Goal: Transaction & Acquisition: Purchase product/service

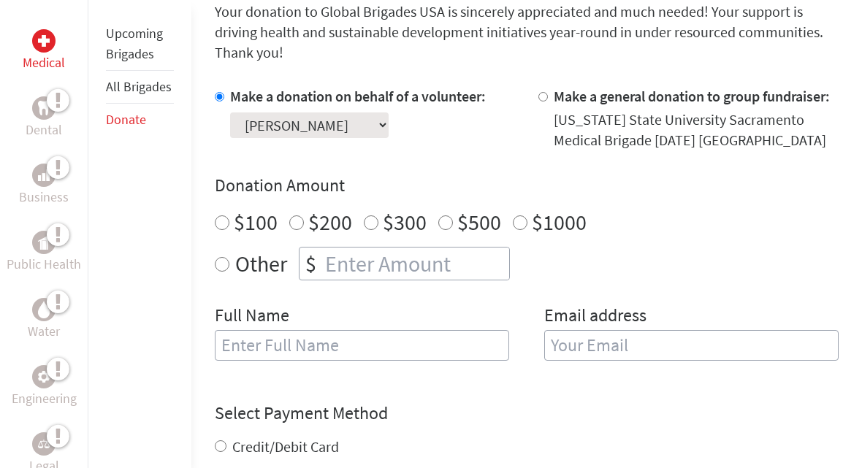
scroll to position [406, 0]
click at [449, 352] on input "text" at bounding box center [362, 345] width 295 height 31
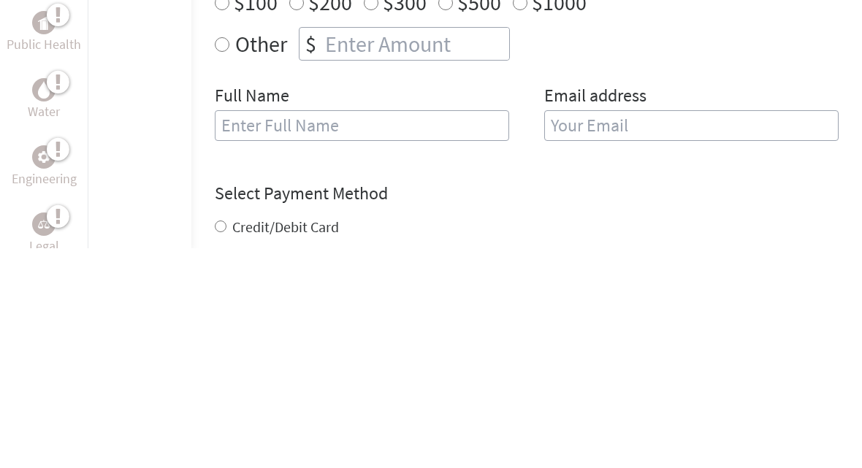
type input "[PERSON_NAME]"
click at [628, 330] on input "email" at bounding box center [692, 345] width 295 height 31
type input "rjherbstman@aol.com"
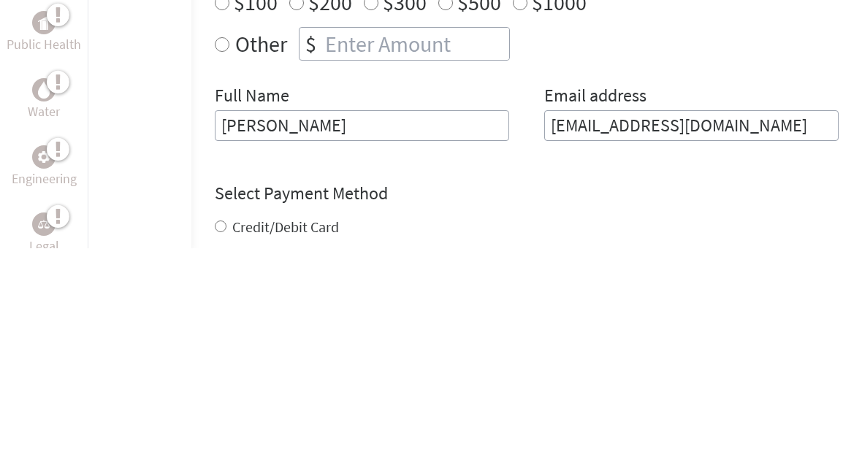
scroll to position [626, 0]
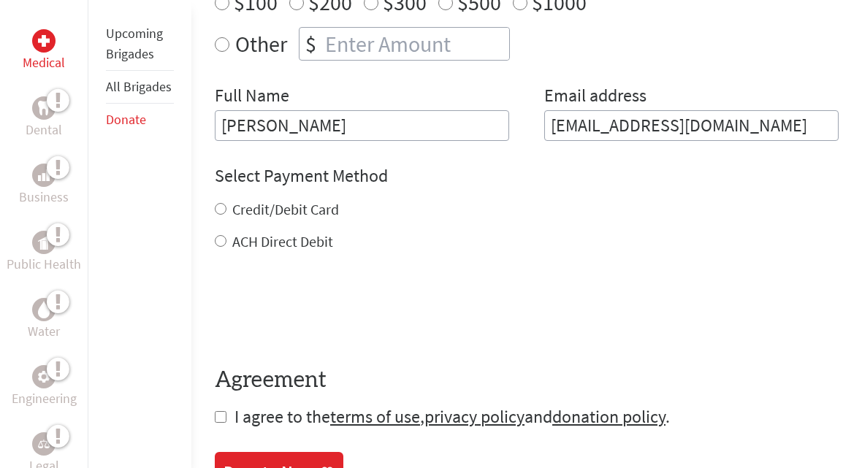
click at [219, 208] on input "Credit/Debit Card" at bounding box center [221, 209] width 12 height 12
radio input "true"
click at [224, 417] on input "checkbox" at bounding box center [221, 417] width 12 height 12
checkbox input "true"
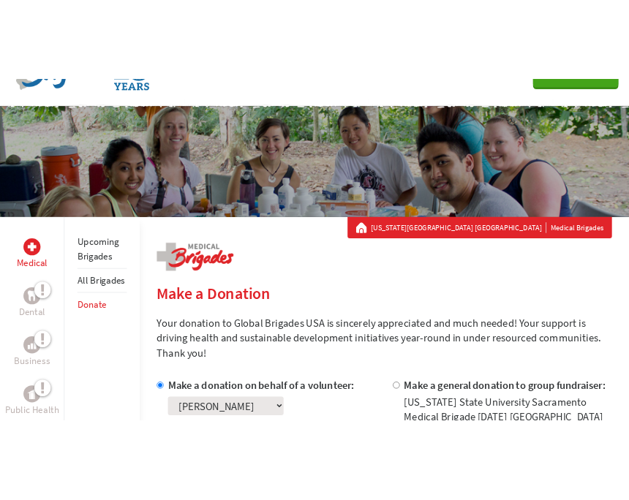
scroll to position [0, 0]
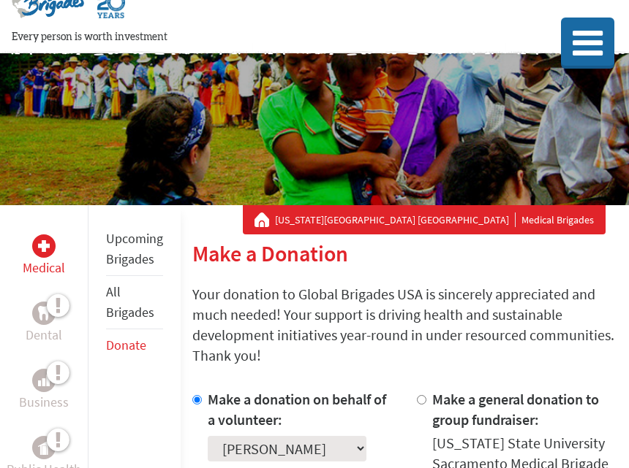
scroll to position [25, 0]
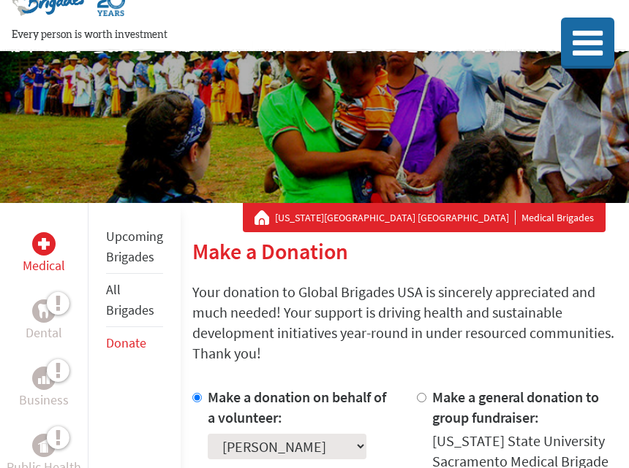
click at [123, 350] on link "Donate" at bounding box center [126, 343] width 40 height 17
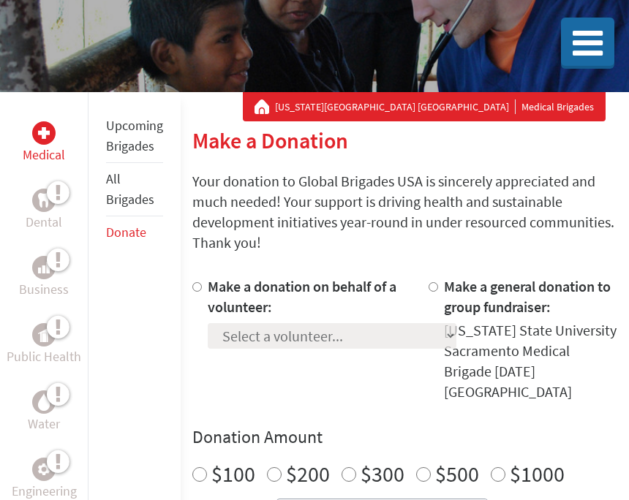
scroll to position [134, 0]
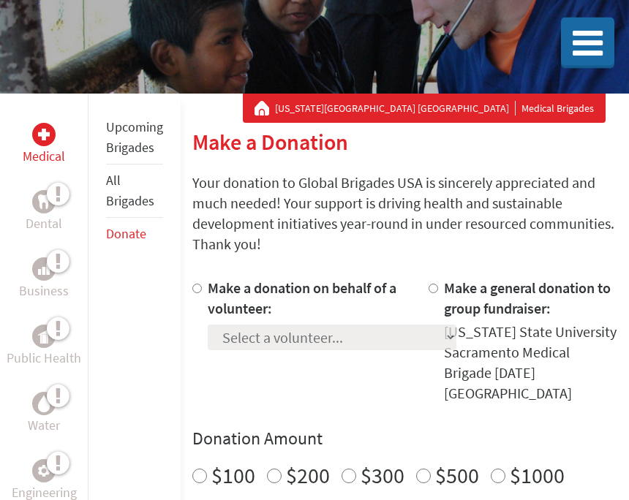
click at [193, 296] on div at bounding box center [199, 341] width 15 height 126
click at [210, 289] on label "Make a donation on behalf of a volunteer:" at bounding box center [302, 298] width 189 height 39
click at [202, 289] on input "Make a donation on behalf of a volunteer:" at bounding box center [197, 289] width 10 height 10
radio input "true"
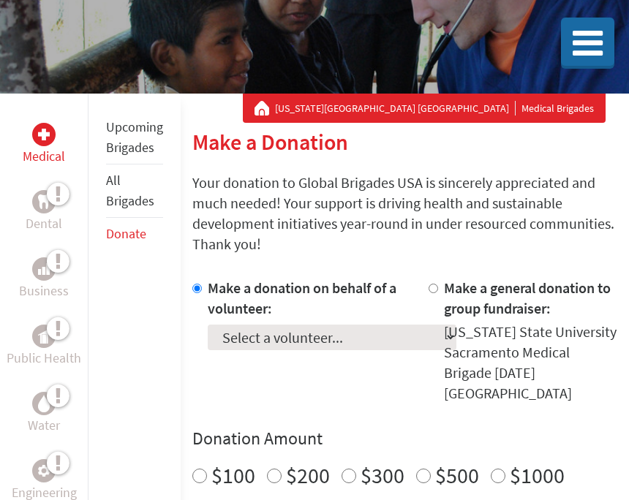
click at [379, 346] on select "Select a volunteer... Adam Goodwin Adriana Izelo Alexander Emory Bice Alyssa Re…" at bounding box center [332, 338] width 248 height 26
click at [331, 331] on select "Select a volunteer... Adam Goodwin Adriana Izelo Alexander Emory Bice Alyssa Re…" at bounding box center [332, 338] width 248 height 26
click at [300, 342] on select "Select a volunteer... Adam Goodwin Adriana Izelo Alexander Emory Bice Alyssa Re…" at bounding box center [332, 338] width 248 height 26
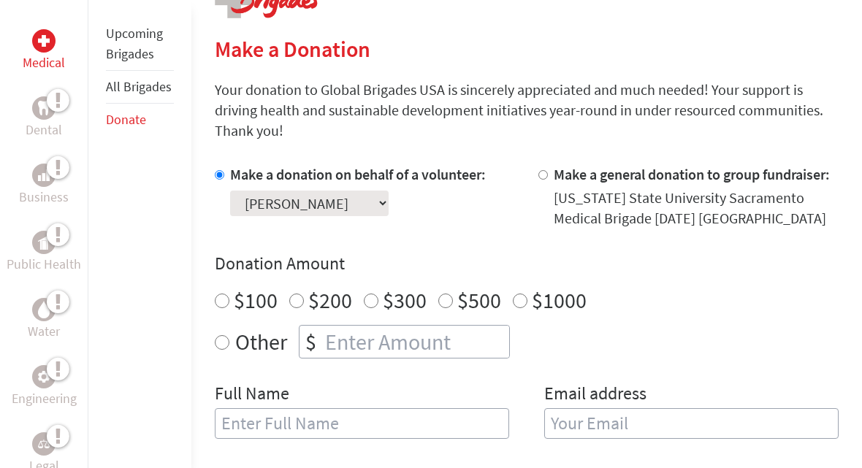
scroll to position [328, 0]
click at [302, 297] on div "$200" at bounding box center [320, 300] width 63 height 26
click at [295, 307] on input "$200" at bounding box center [296, 301] width 15 height 15
radio input "true"
click at [363, 431] on input "text" at bounding box center [362, 424] width 295 height 31
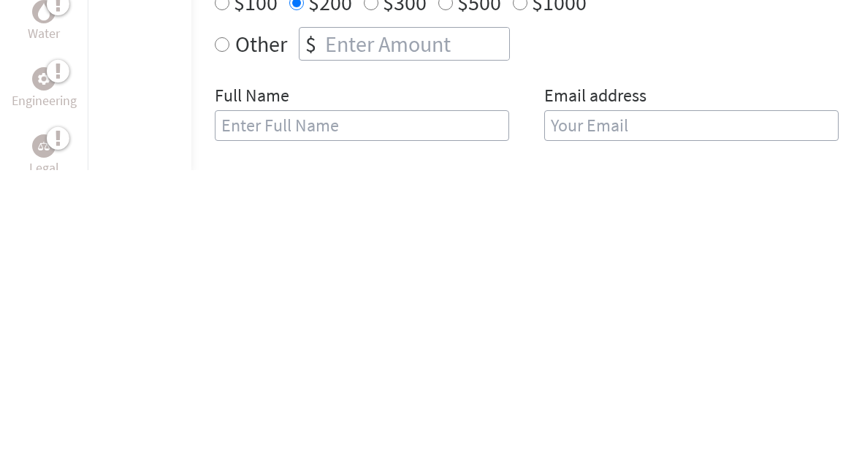
type input "[PERSON_NAME]"
type input "[EMAIL_ADDRESS][DOMAIN_NAME]"
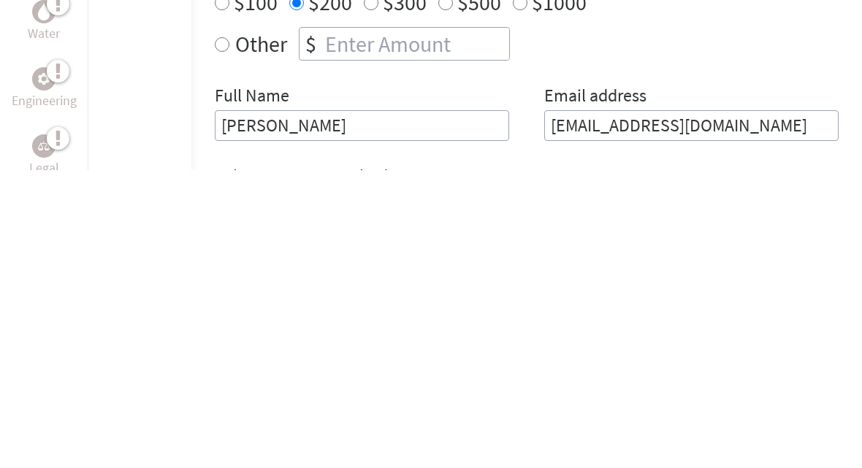
scroll to position [626, 0]
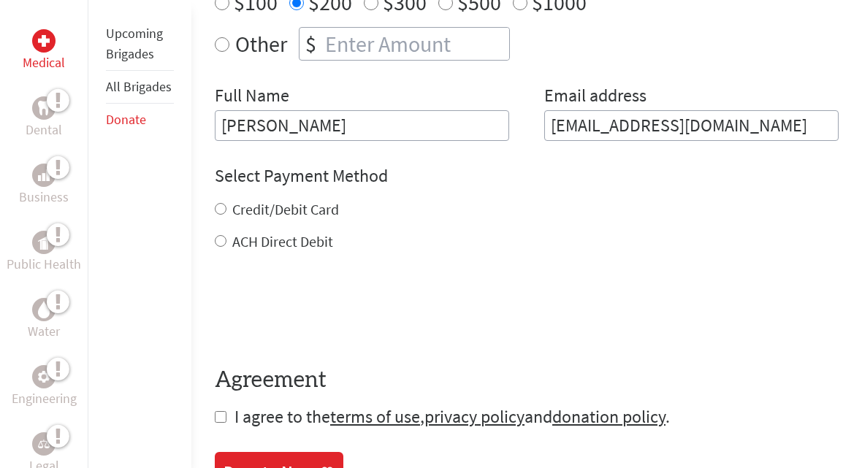
click at [223, 203] on div "Credit/Debit Card" at bounding box center [527, 210] width 624 height 20
click at [222, 205] on div "Credit/Debit Card" at bounding box center [527, 210] width 624 height 20
click at [217, 210] on input "Credit/Debit Card" at bounding box center [221, 209] width 12 height 12
radio input "true"
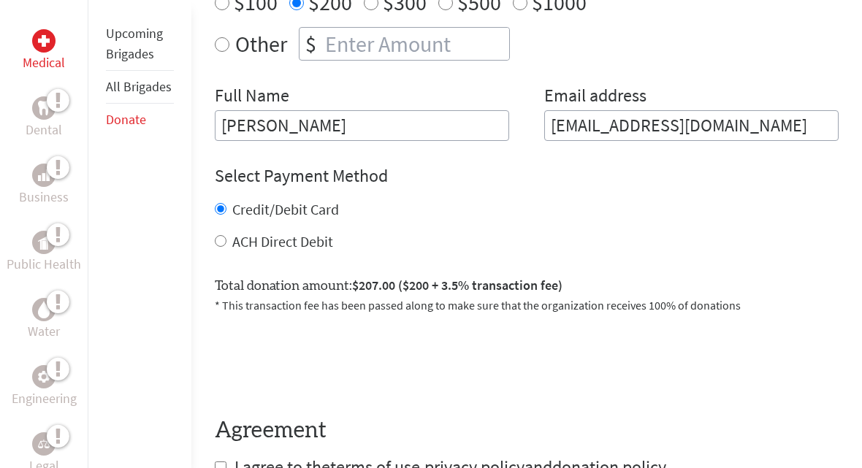
click at [224, 470] on input "checkbox" at bounding box center [221, 468] width 12 height 12
checkbox input "true"
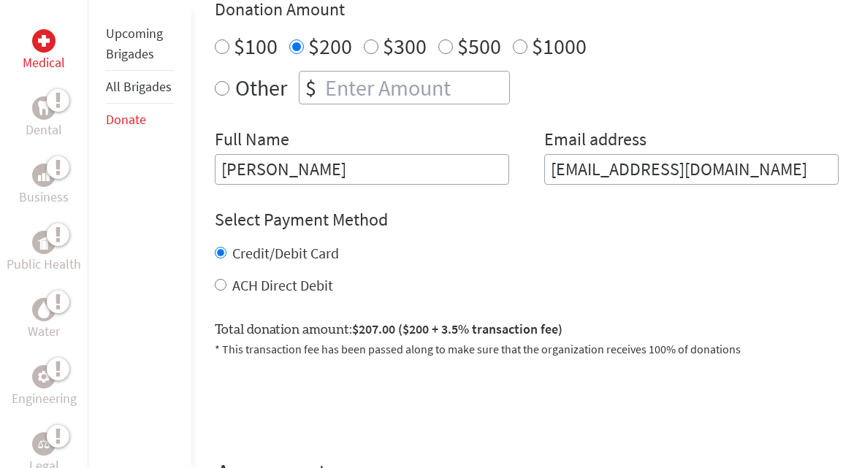
scroll to position [507, 0]
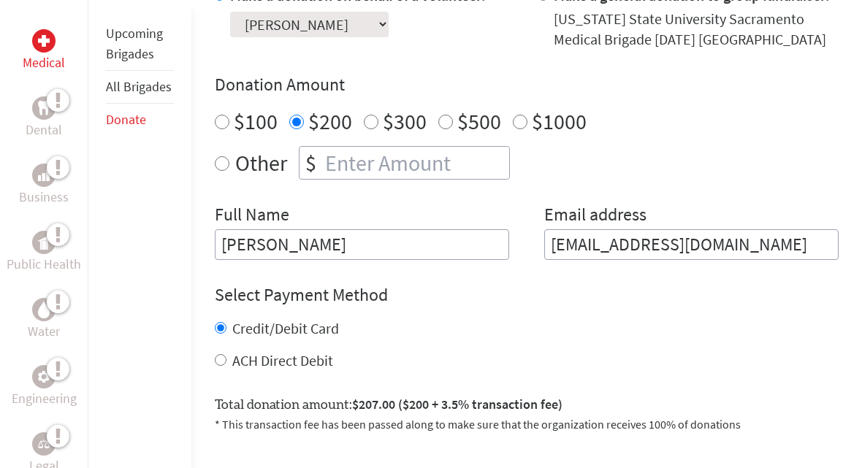
click at [252, 251] on input "Judy Herbstman" at bounding box center [362, 244] width 295 height 31
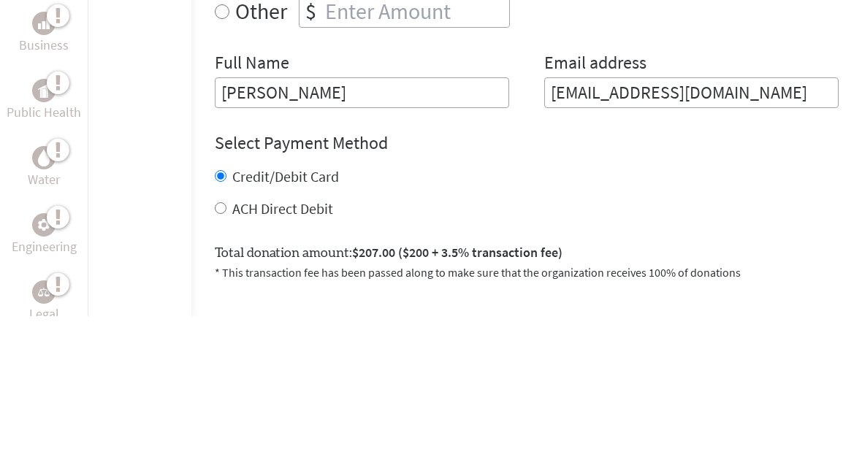
click at [251, 229] on input "Judy Herbstman" at bounding box center [362, 244] width 295 height 31
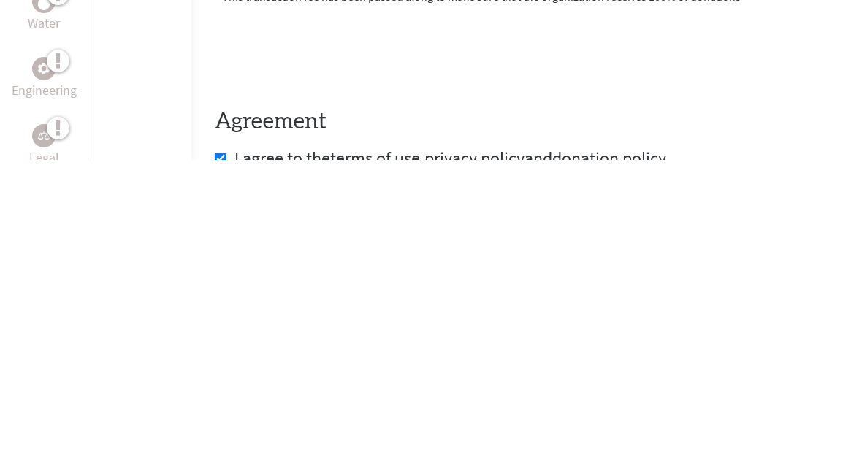
scroll to position [631, 0]
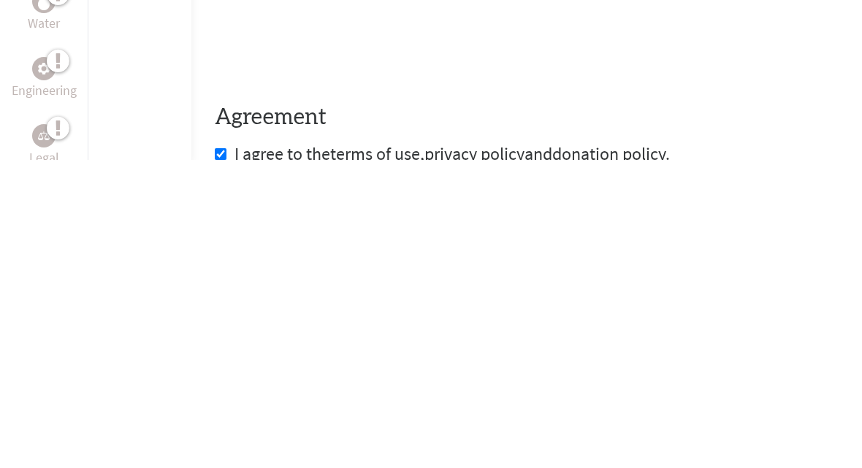
type input "Judith Herbstman"
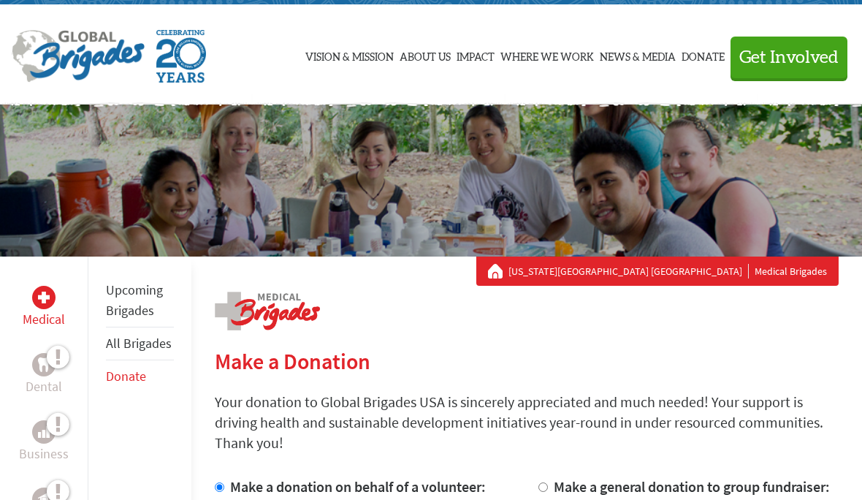
scroll to position [22, 0]
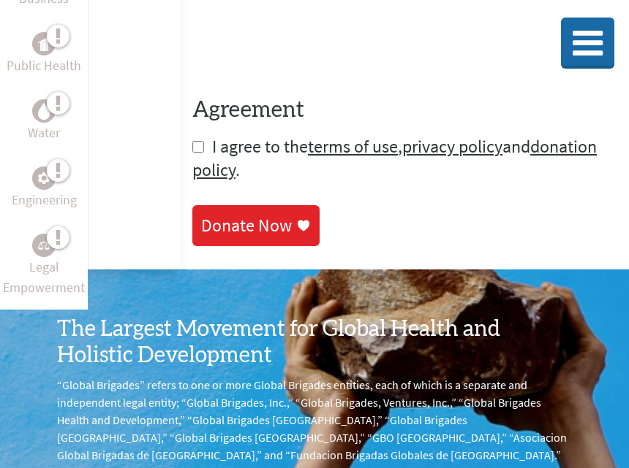
scroll to position [950, 0]
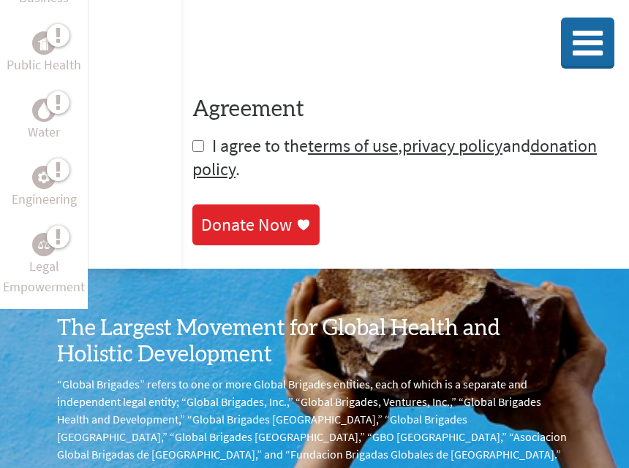
click at [289, 231] on div "Donate Now" at bounding box center [246, 224] width 91 height 23
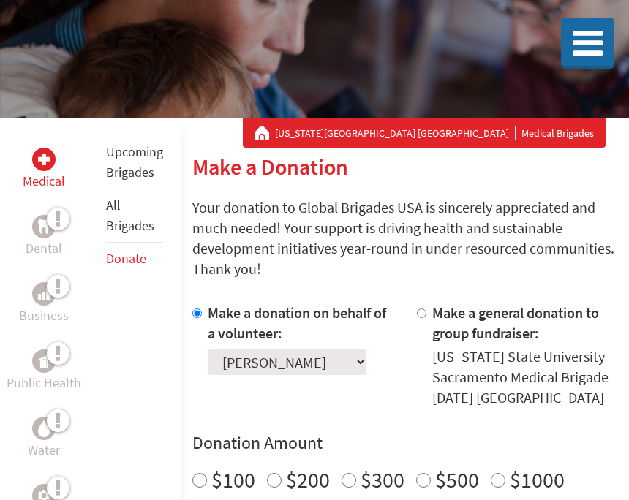
scroll to position [105, 0]
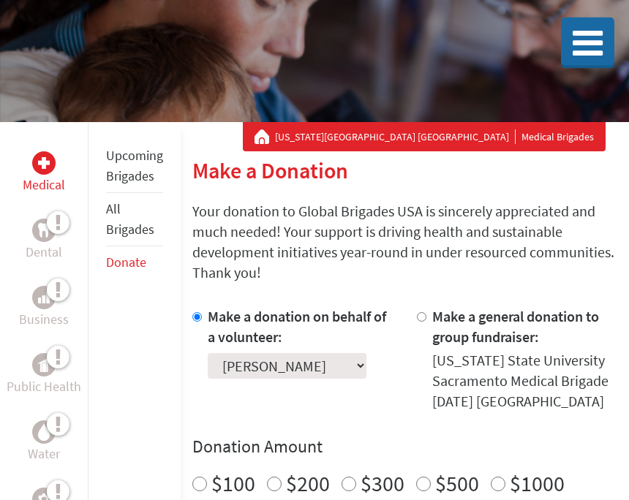
click at [101, 263] on div "Upcoming Brigades All Brigades Donate" at bounding box center [134, 373] width 93 height 500
click at [112, 264] on link "Donate" at bounding box center [126, 262] width 40 height 17
